Goal: Use online tool/utility

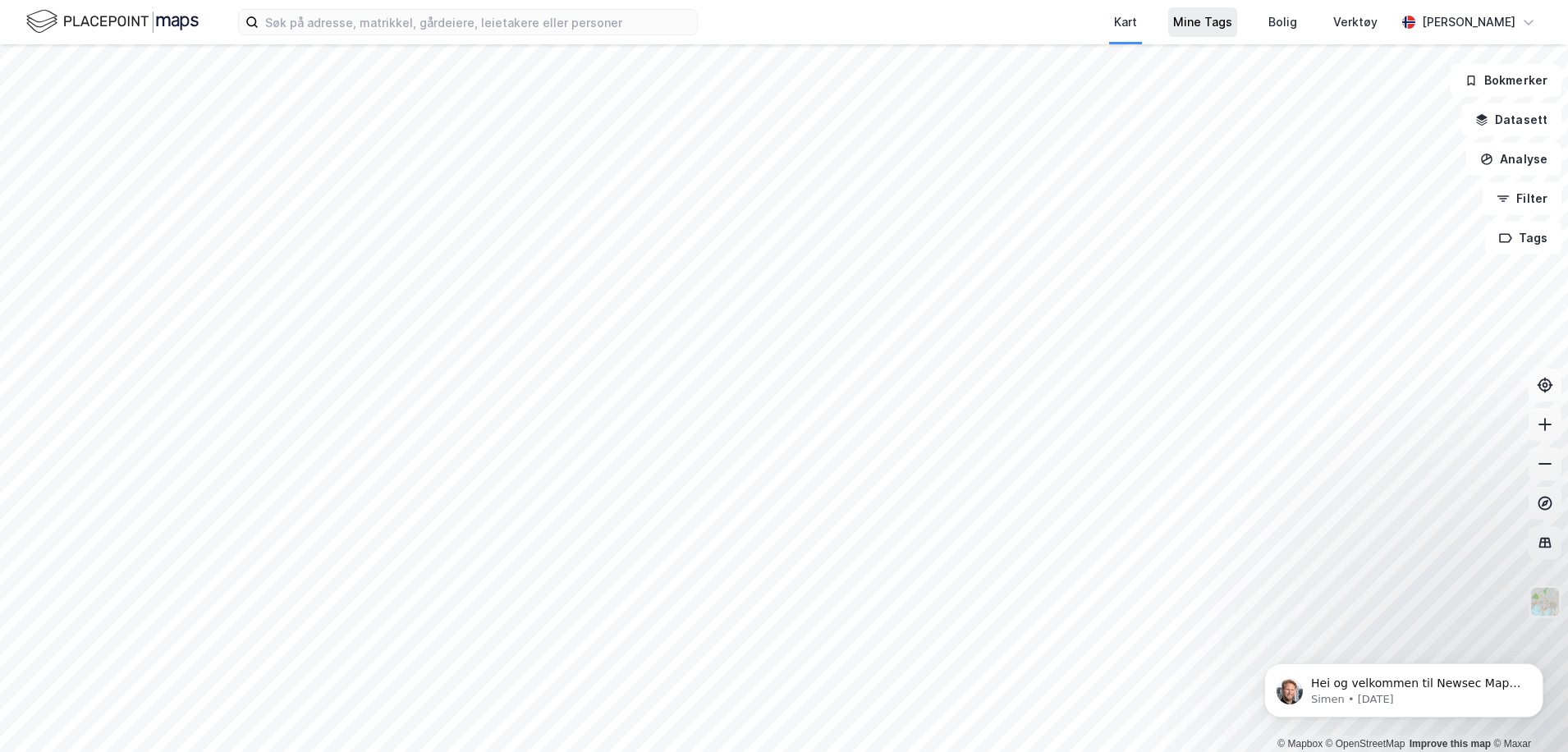
click at [1173, 21] on div "Mine Tags" at bounding box center [1202, 22] width 59 height 20
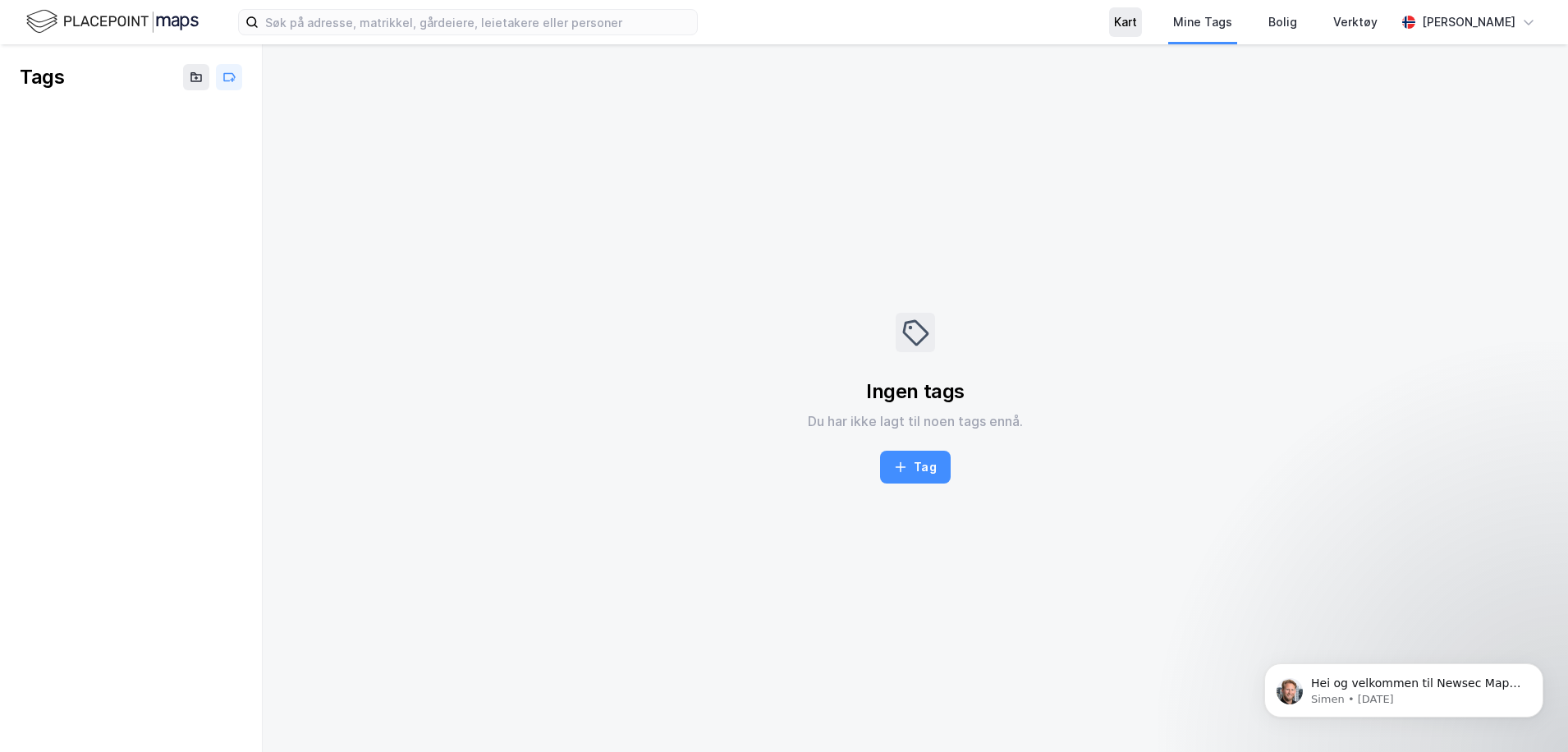
click at [1114, 18] on div "Kart" at bounding box center [1125, 22] width 23 height 20
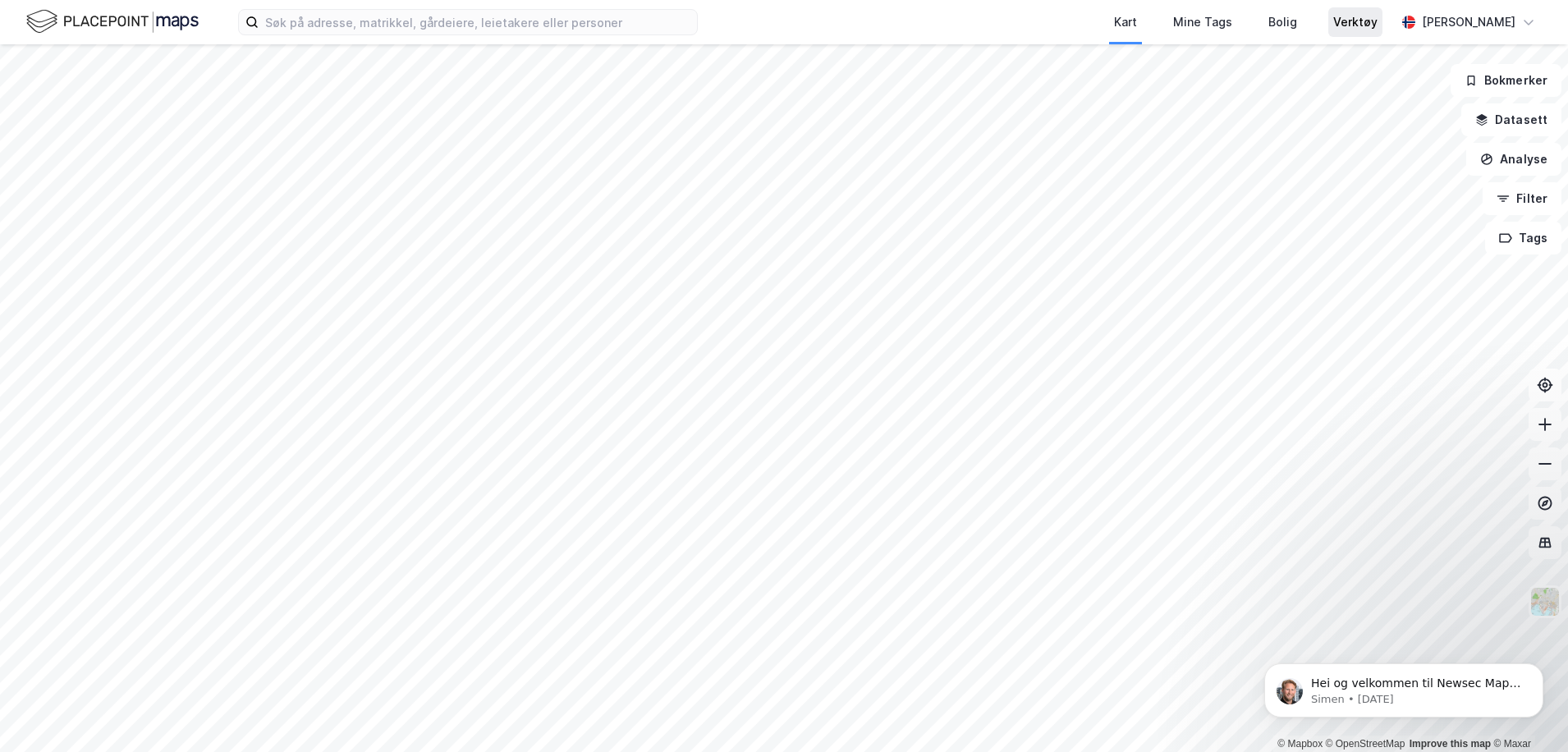
click at [1336, 21] on div "Verktøy" at bounding box center [1355, 22] width 44 height 20
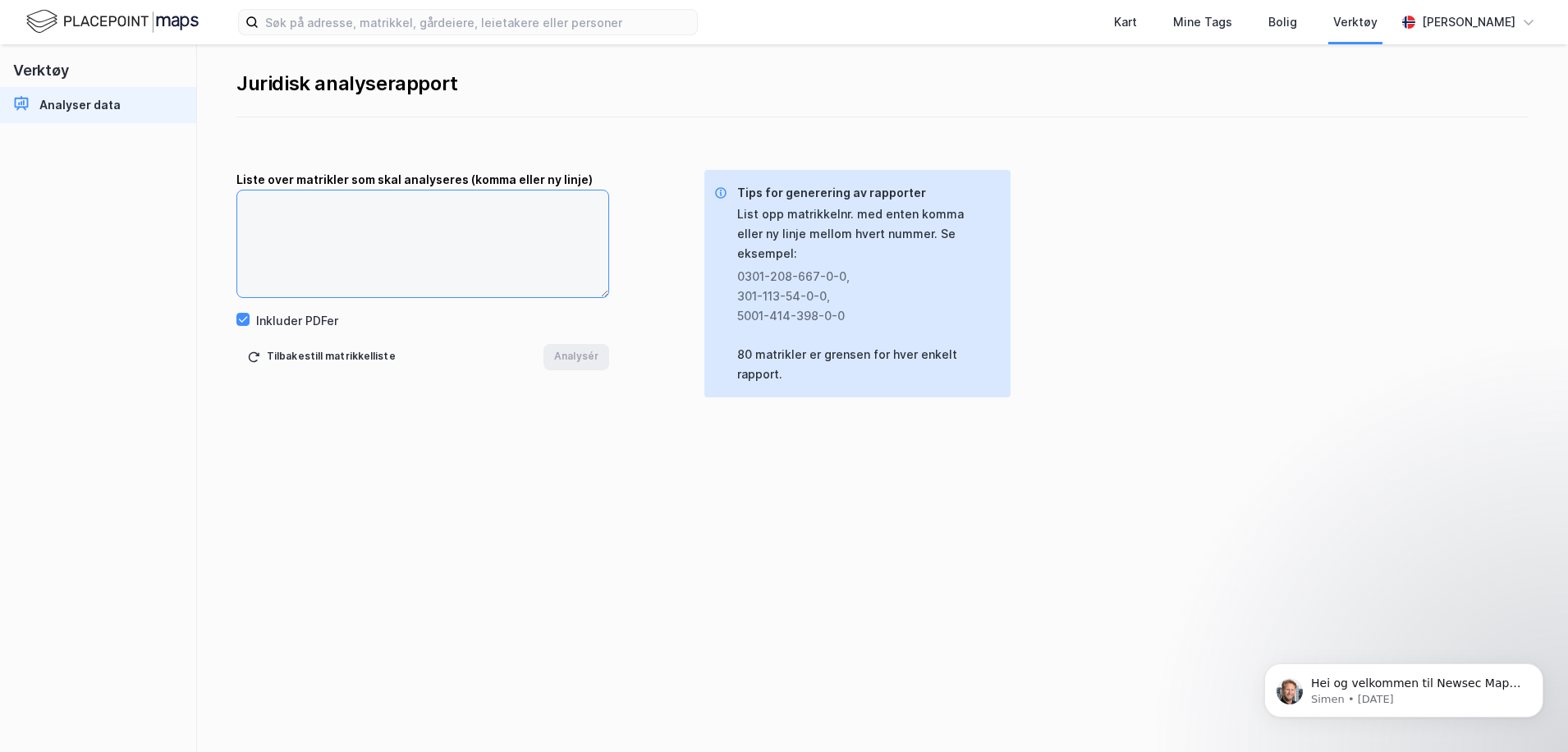
click at [297, 198] on textarea at bounding box center [423, 244] width 371 height 107
click at [244, 321] on icon at bounding box center [243, 320] width 11 height 11
click at [244, 318] on icon at bounding box center [243, 320] width 11 height 11
click at [1114, 23] on div "Kart" at bounding box center [1125, 22] width 23 height 20
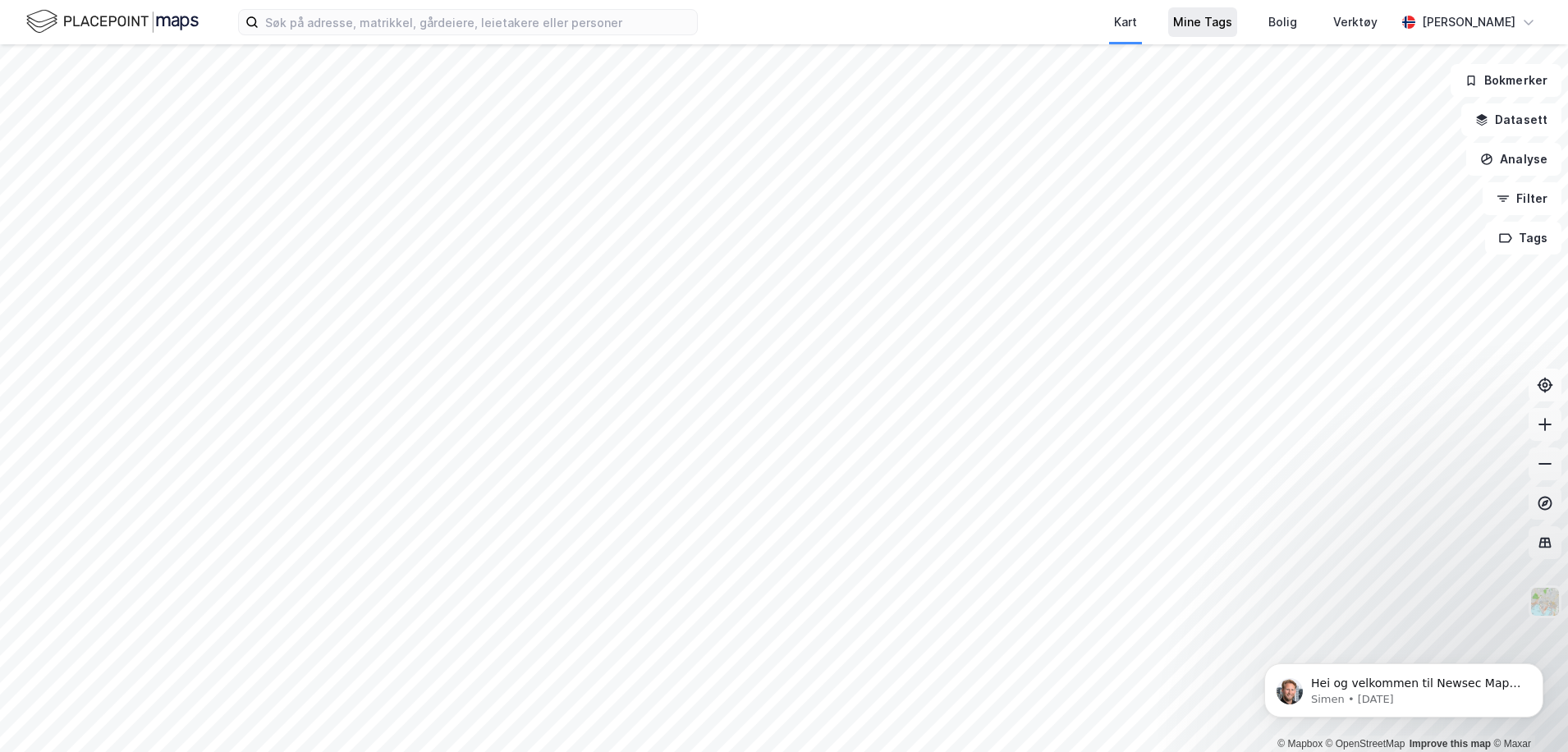
click at [1194, 24] on div "Mine Tags" at bounding box center [1202, 22] width 59 height 20
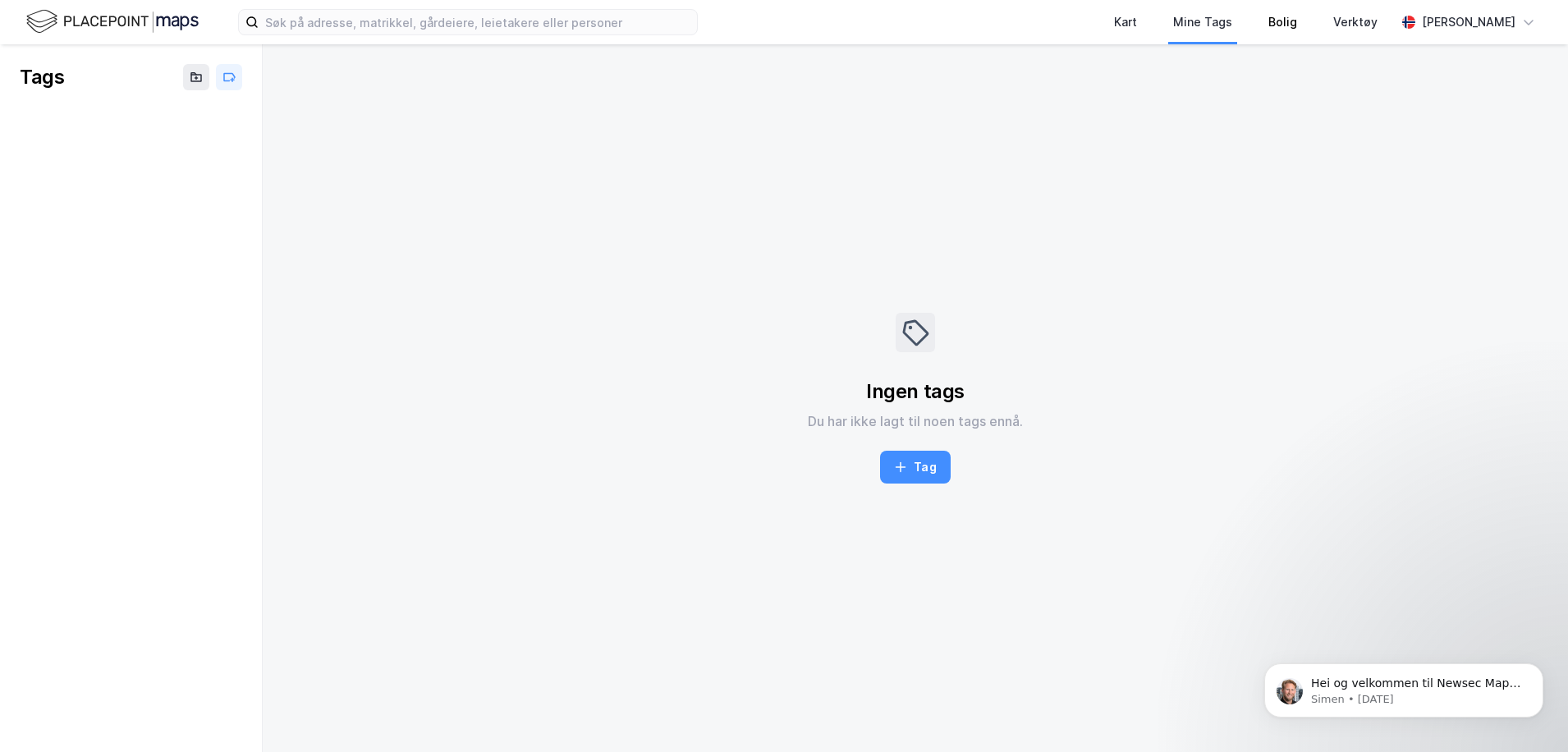
click at [1273, 23] on div "Bolig" at bounding box center [1283, 22] width 65 height 44
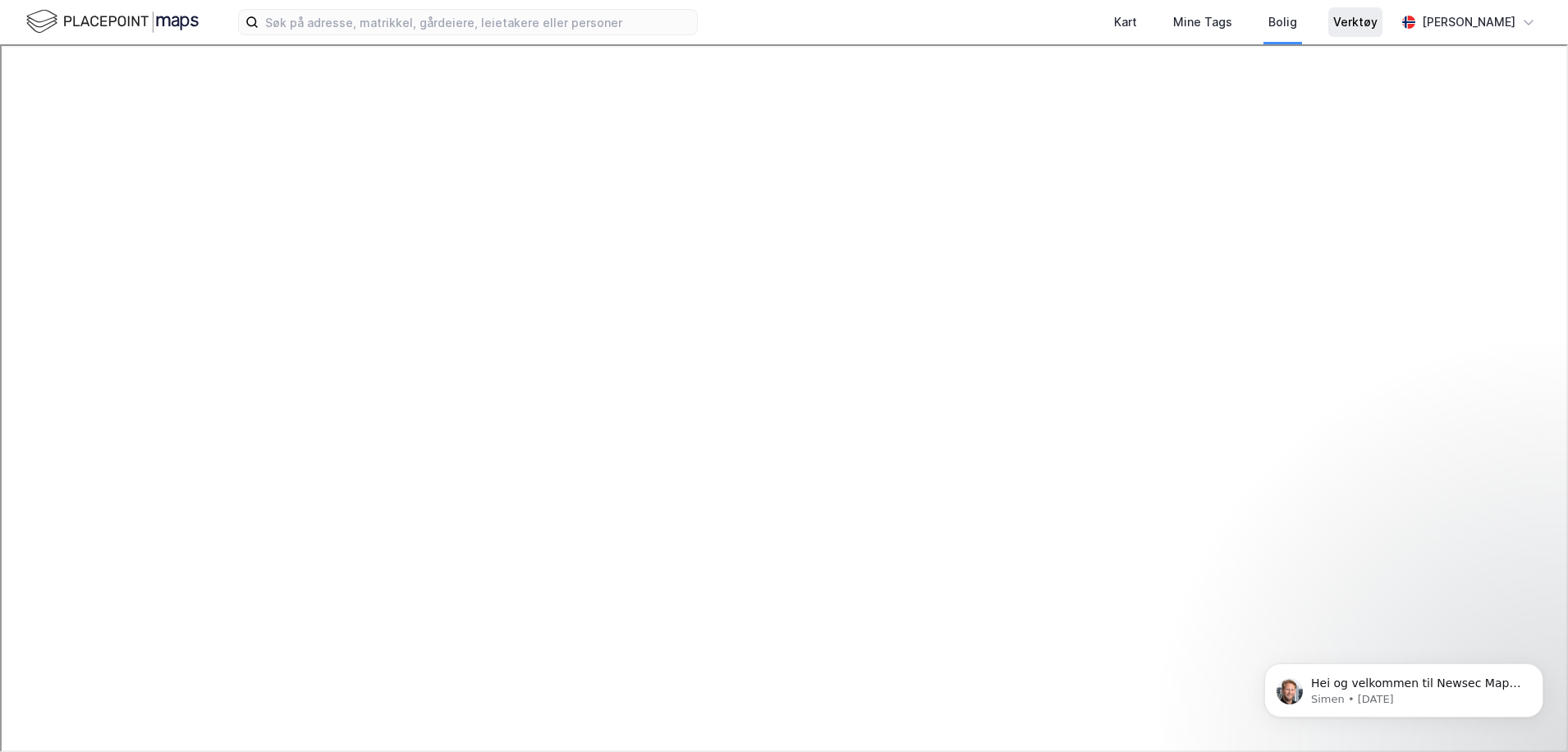
click at [1333, 27] on div "Verktøy" at bounding box center [1355, 22] width 44 height 20
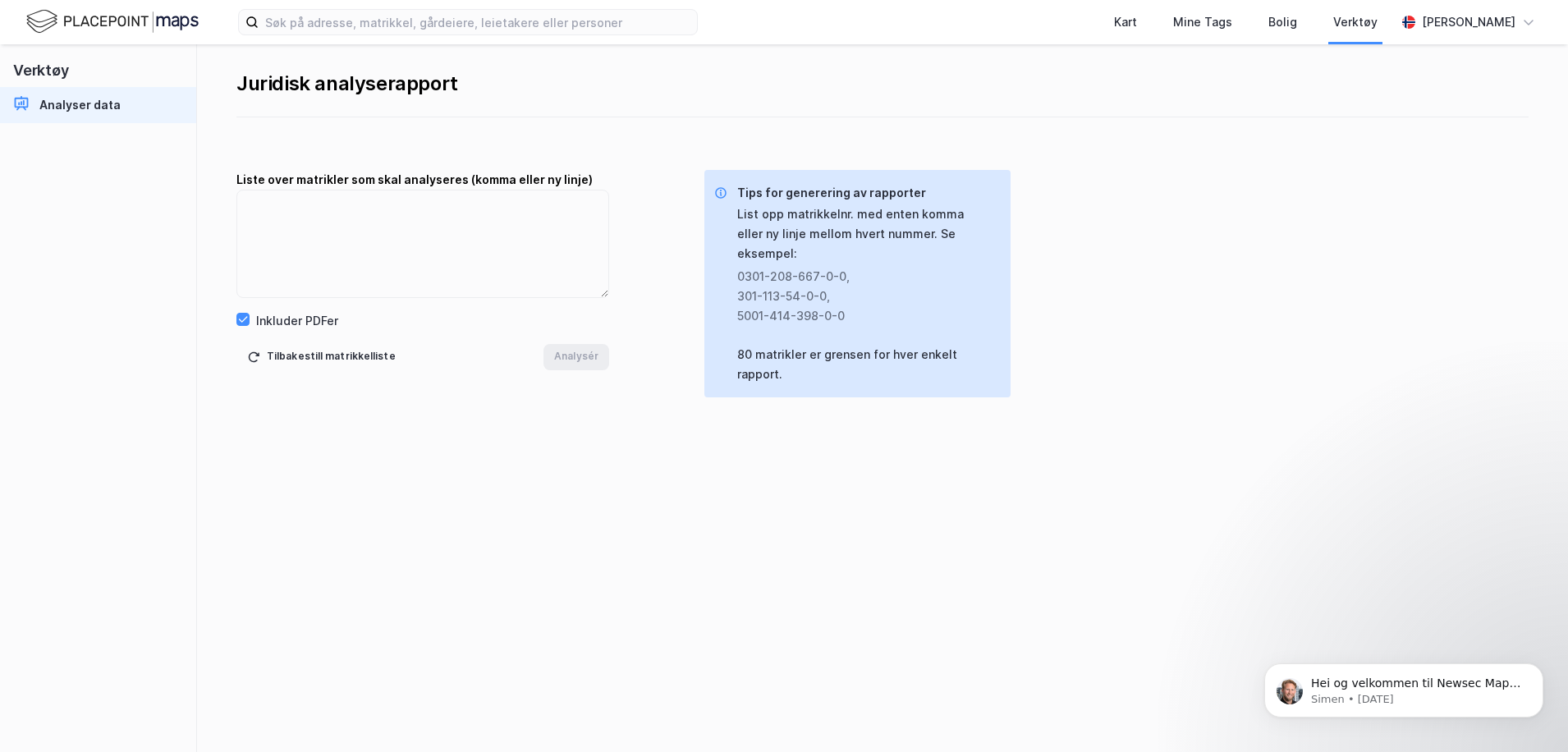
click at [51, 103] on div "Analyser data" at bounding box center [79, 105] width 81 height 20
click at [301, 214] on textarea at bounding box center [423, 244] width 371 height 107
